Goal: Use online tool/utility: Utilize a website feature to perform a specific function

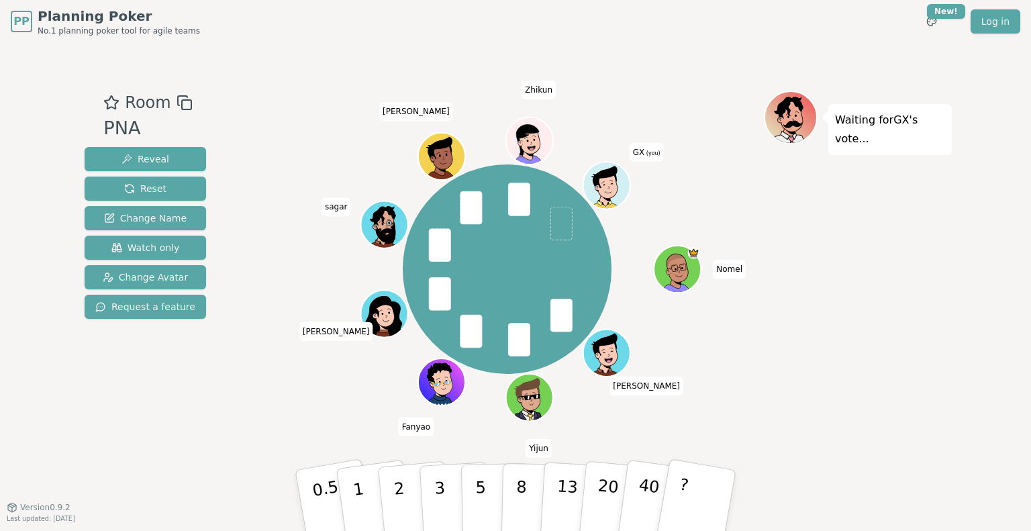
click at [443, 493] on button "3" at bounding box center [456, 514] width 73 height 105
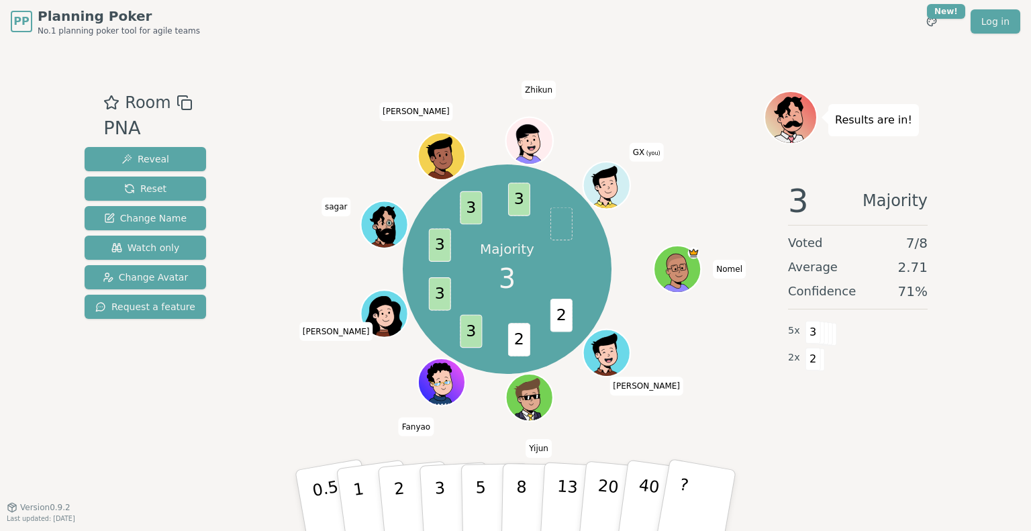
click at [926, 404] on div "3 Majority Voted 7 / 8 Average 2.71 Confidence 71 % 5 x 3 2 x 2" at bounding box center [858, 305] width 188 height 269
